Goal: Book appointment/travel/reservation

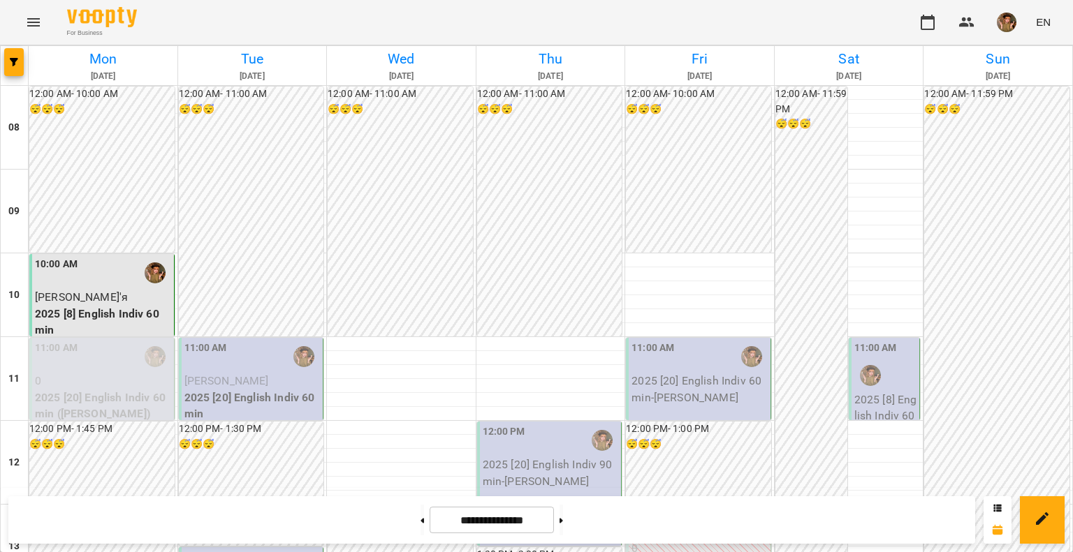
scroll to position [70, 0]
click at [261, 341] on div "11:00 AM" at bounding box center [252, 357] width 136 height 32
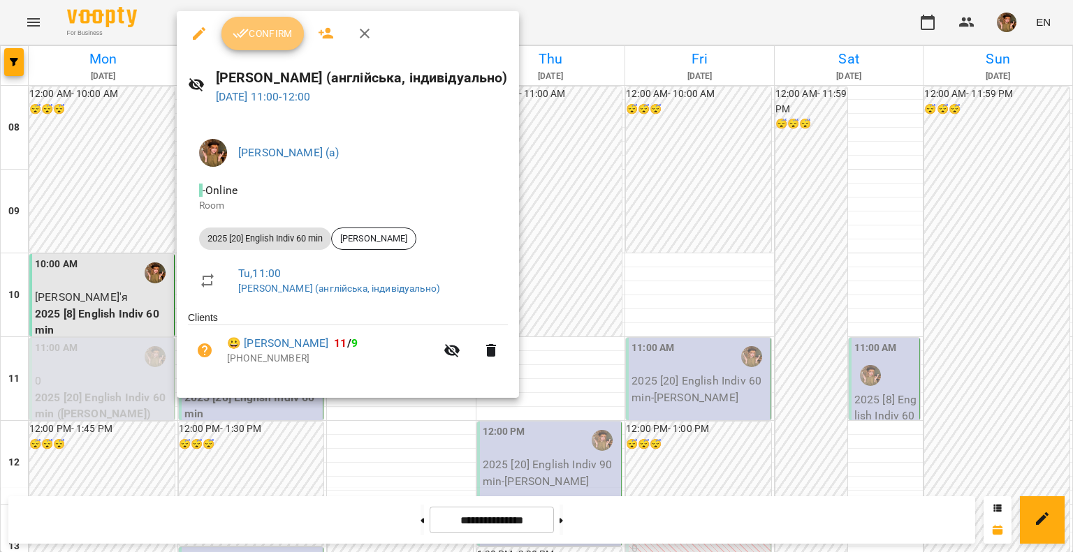
click at [251, 45] on button "Confirm" at bounding box center [262, 34] width 82 height 34
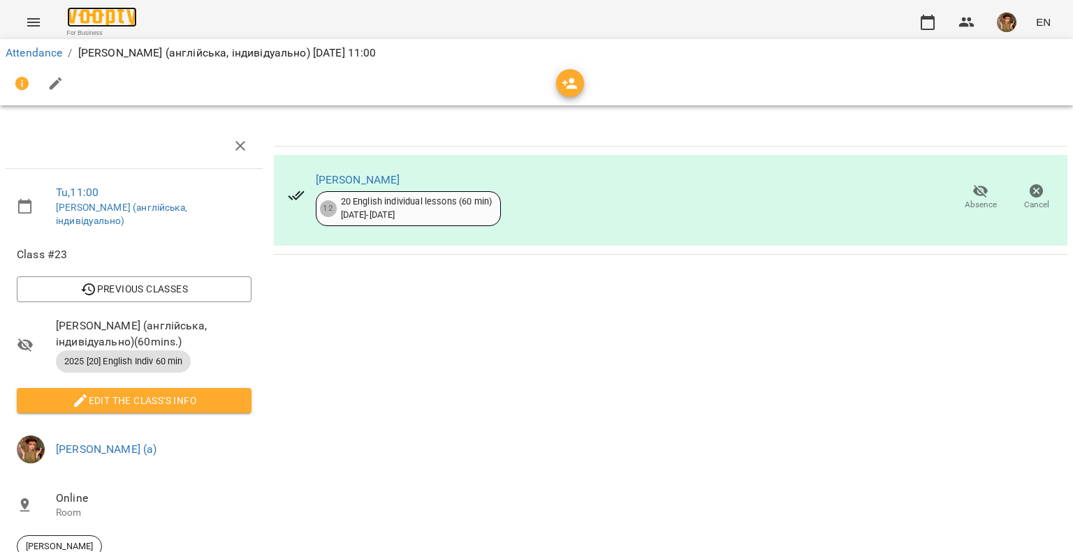
click at [103, 7] on img at bounding box center [102, 17] width 70 height 20
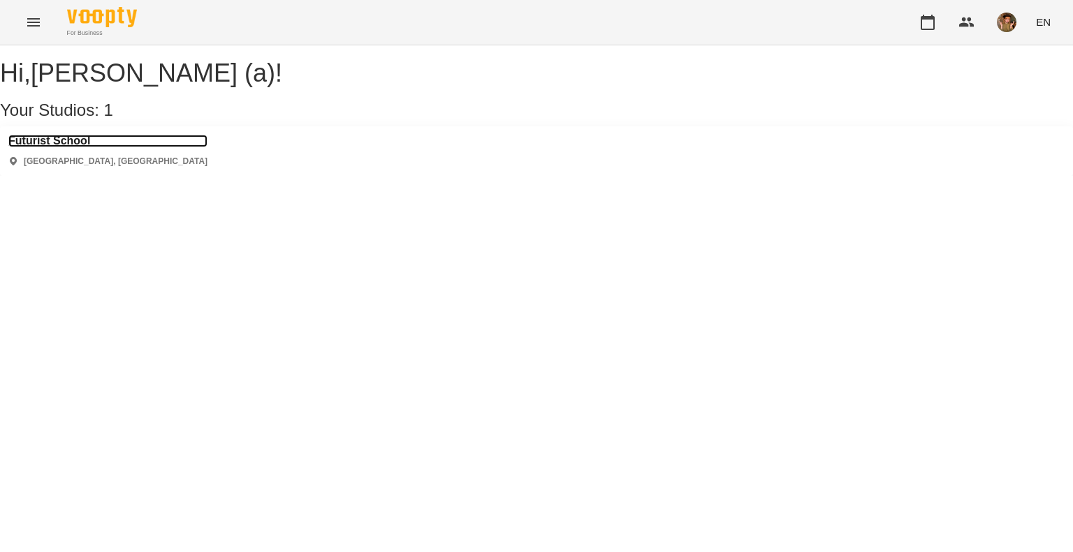
click at [54, 147] on h3 "Futurist School" at bounding box center [107, 141] width 199 height 13
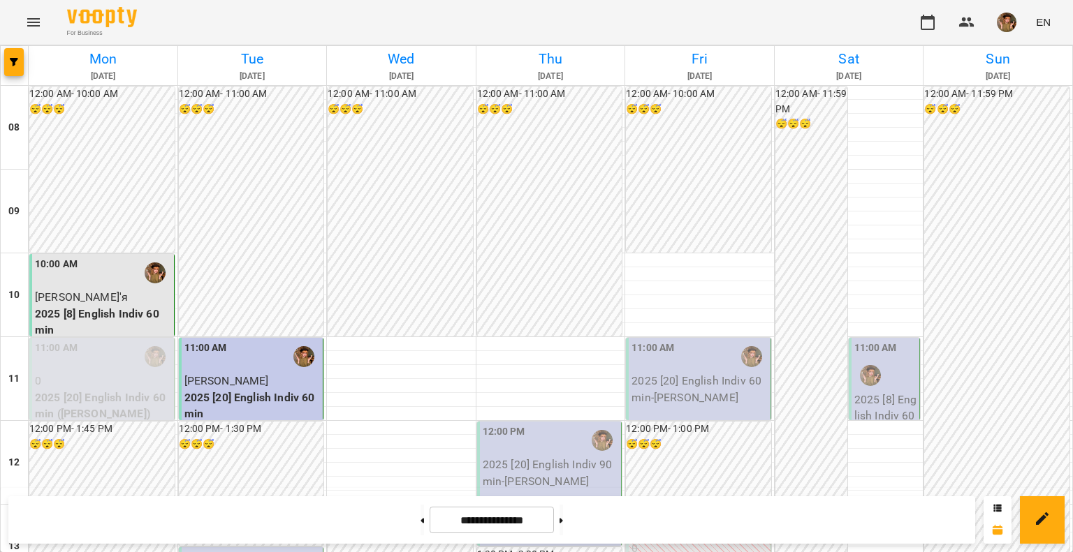
scroll to position [628, 0]
click at [1008, 21] on img "button" at bounding box center [1006, 23] width 20 height 20
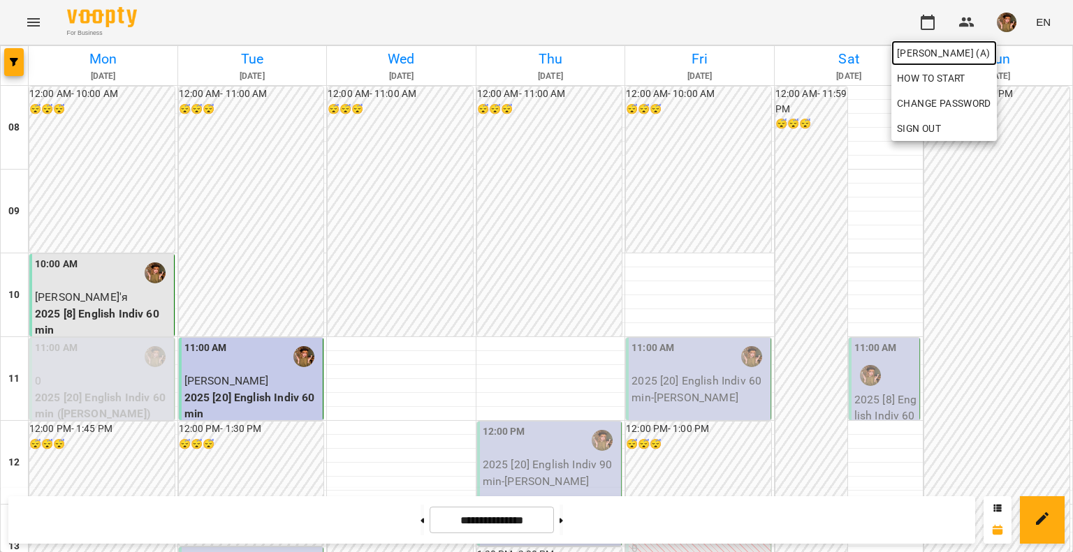
click at [977, 52] on span "[PERSON_NAME] (а)" at bounding box center [944, 53] width 94 height 17
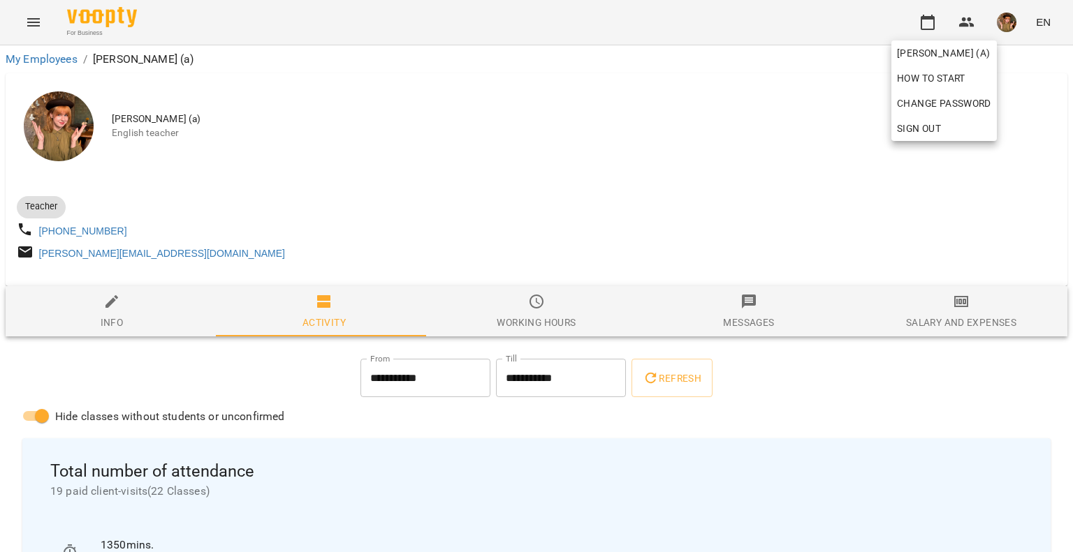
click at [1018, 25] on div at bounding box center [536, 276] width 1073 height 552
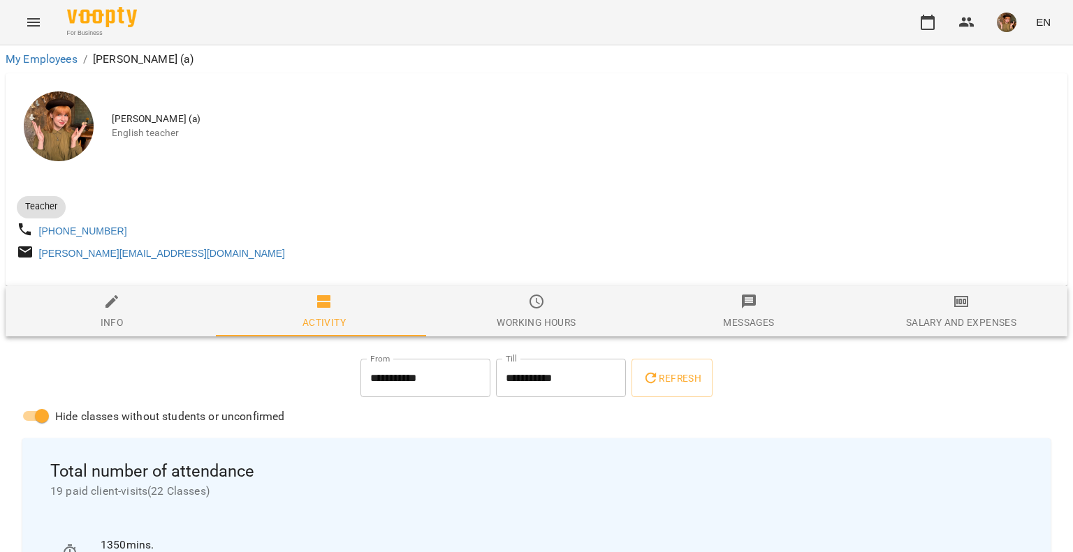
click at [1004, 24] on img "button" at bounding box center [1006, 23] width 20 height 20
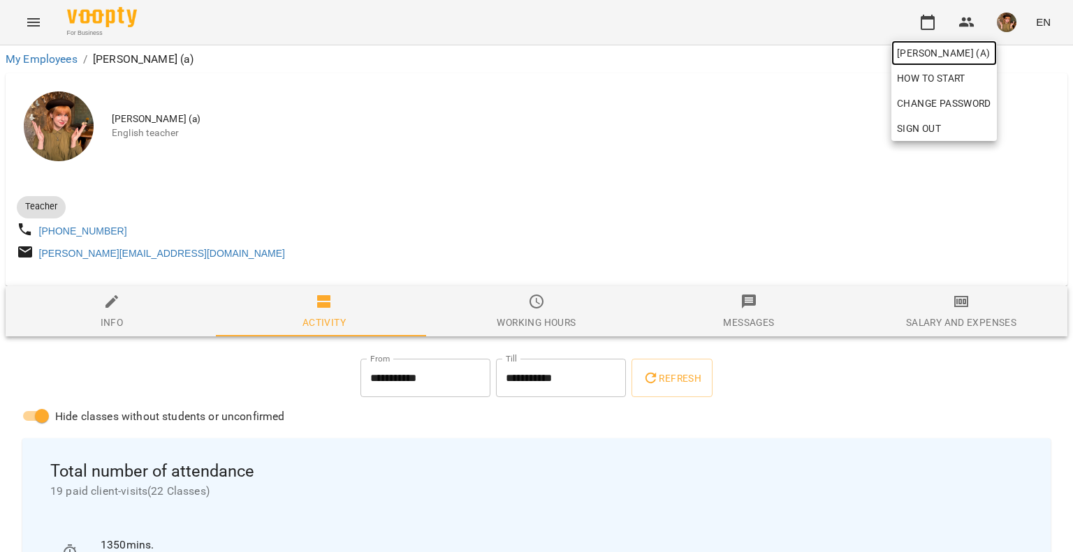
click at [983, 59] on span "[PERSON_NAME] (а)" at bounding box center [944, 53] width 94 height 17
click at [975, 50] on span "[PERSON_NAME] (а)" at bounding box center [944, 53] width 94 height 17
click at [930, 24] on div at bounding box center [536, 276] width 1073 height 552
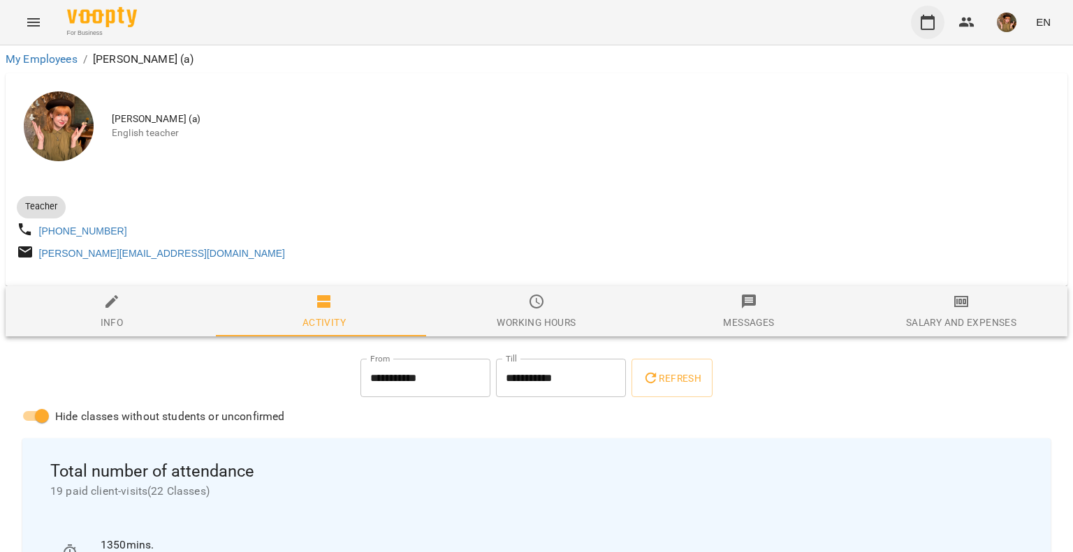
click at [927, 24] on icon "button" at bounding box center [927, 22] width 17 height 17
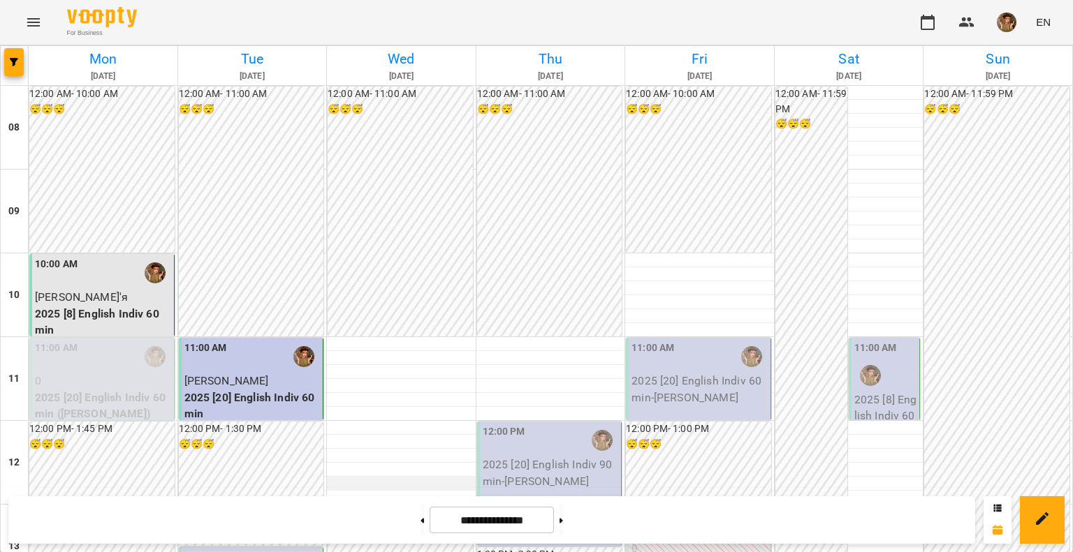
scroll to position [628, 0]
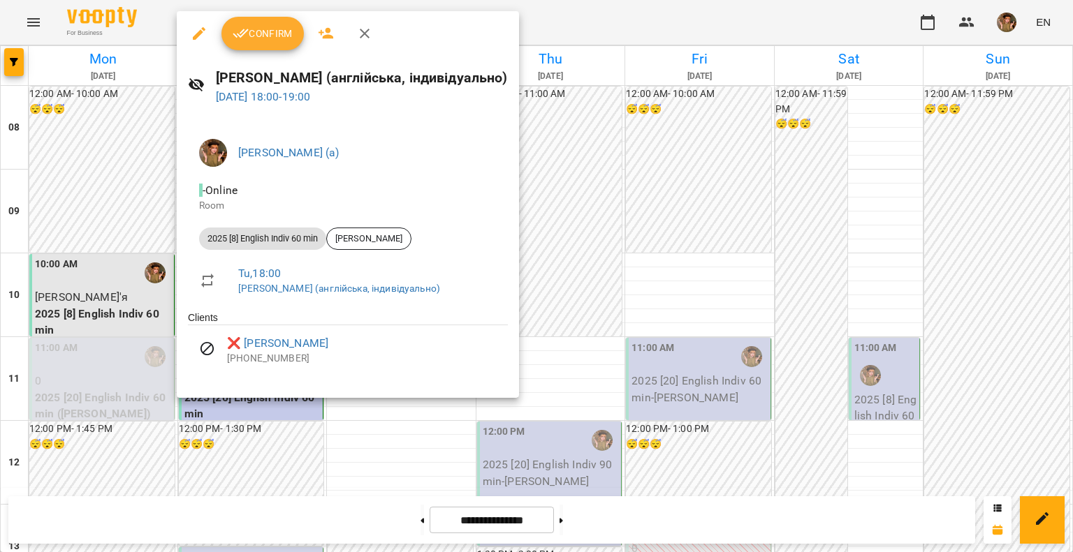
click at [369, 43] on button "button" at bounding box center [365, 34] width 34 height 34
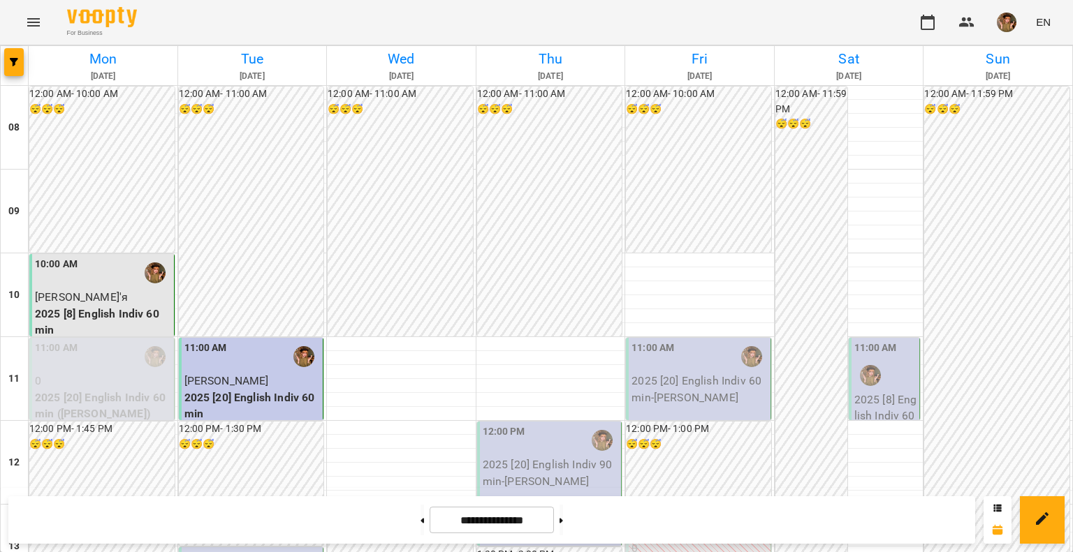
scroll to position [419, 0]
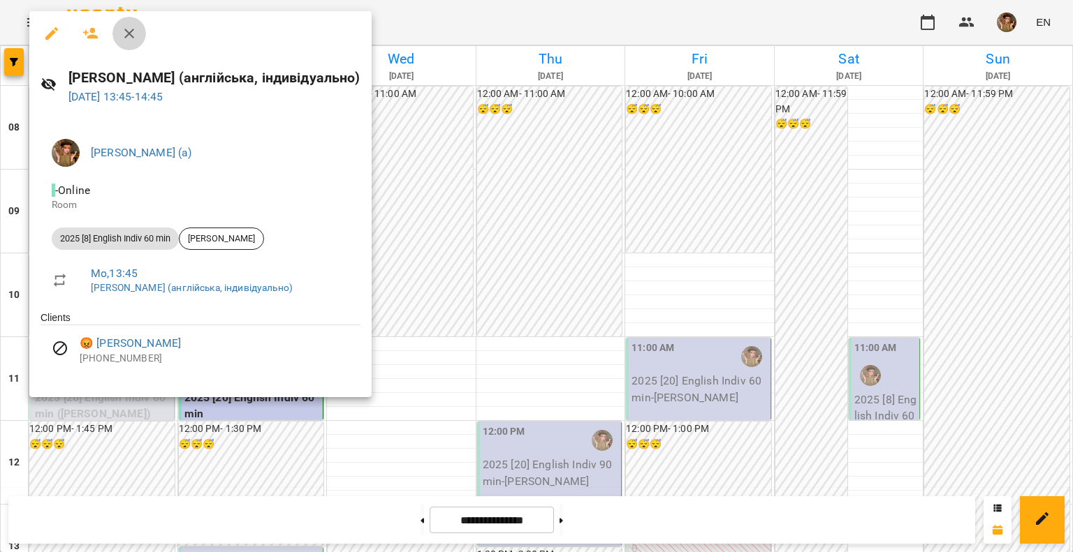
click at [131, 33] on icon "button" at bounding box center [129, 33] width 17 height 17
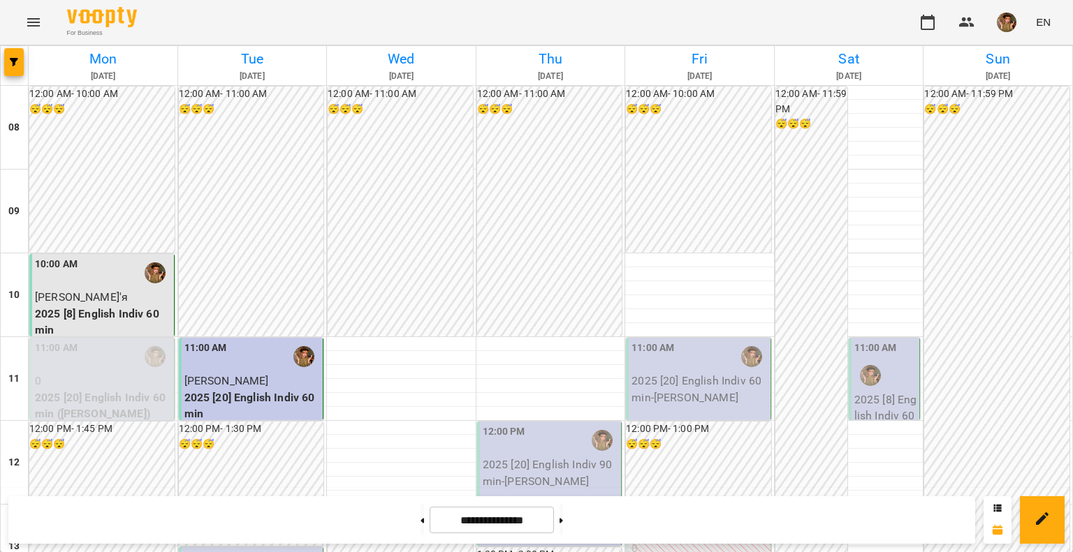
scroll to position [0, 0]
click at [1014, 15] on img "button" at bounding box center [1006, 23] width 20 height 20
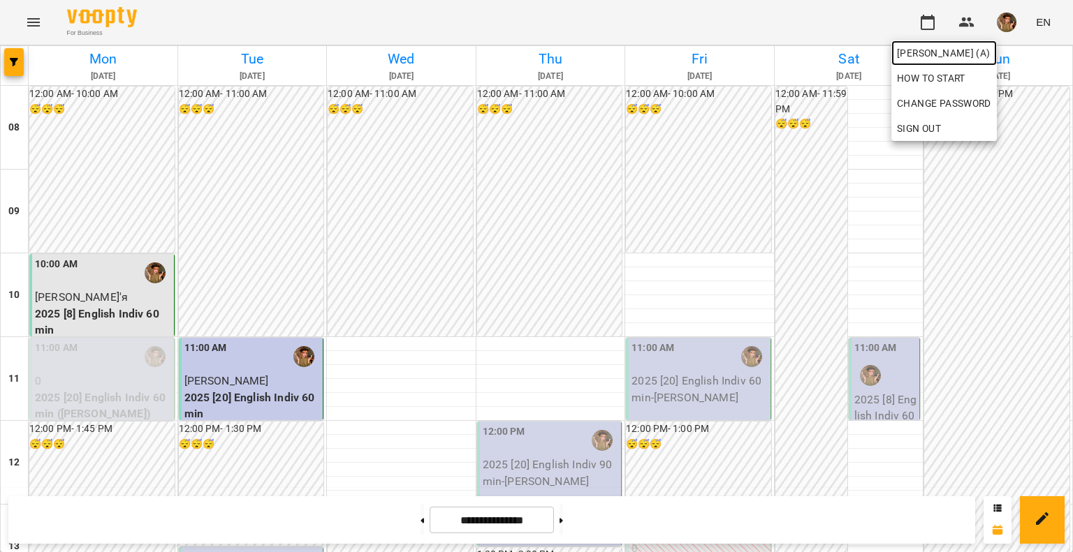
click at [971, 50] on span "[PERSON_NAME] (а)" at bounding box center [944, 53] width 94 height 17
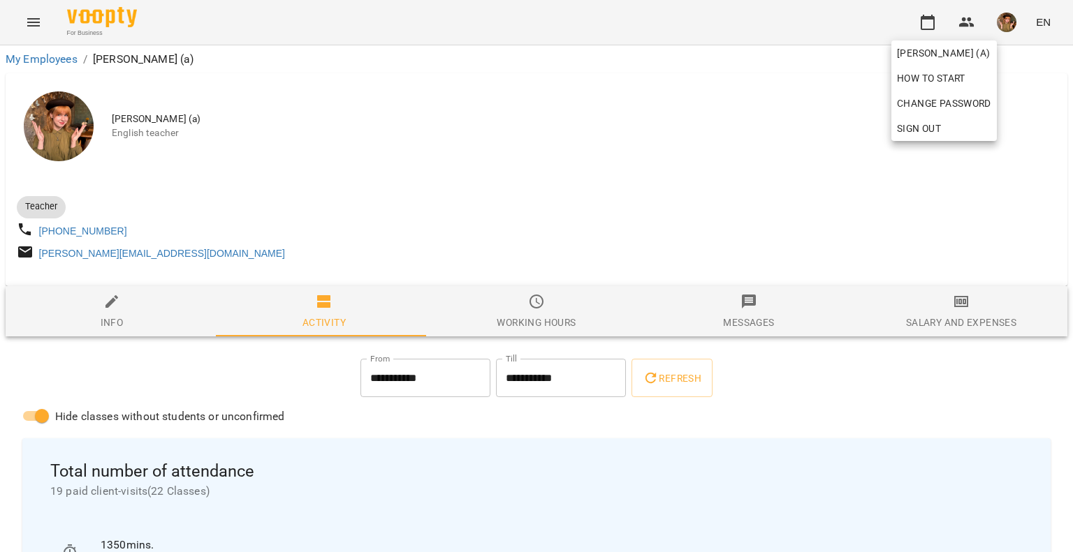
click at [816, 407] on div at bounding box center [536, 276] width 1073 height 552
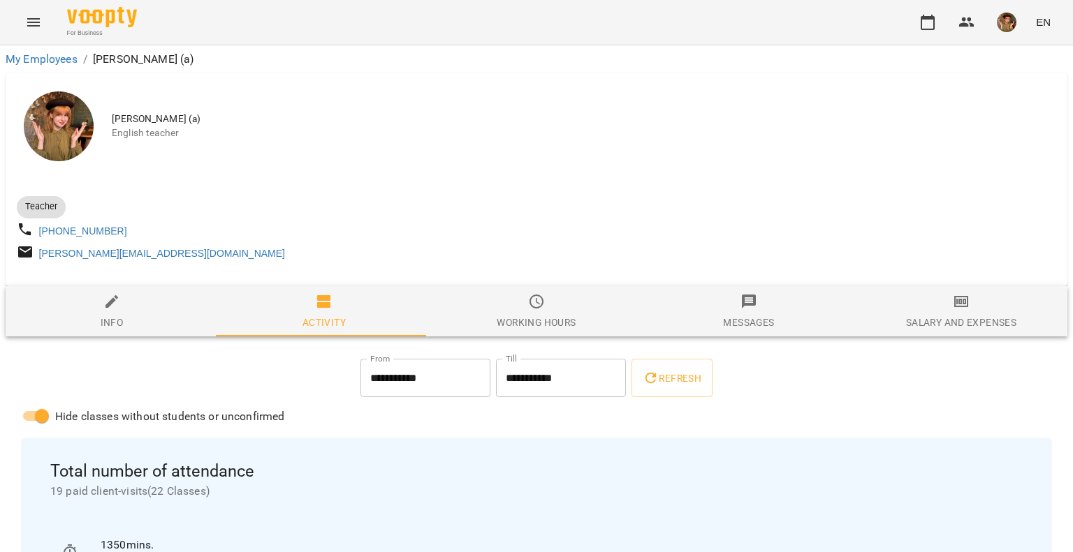
click at [1008, 23] on img "button" at bounding box center [1006, 23] width 20 height 20
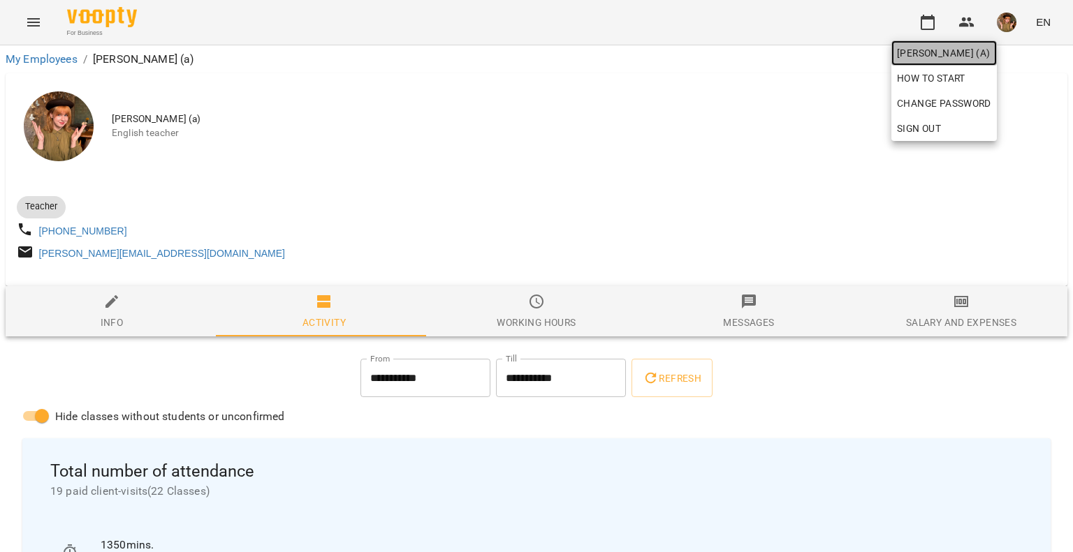
click at [956, 55] on span "[PERSON_NAME] (а)" at bounding box center [944, 53] width 94 height 17
